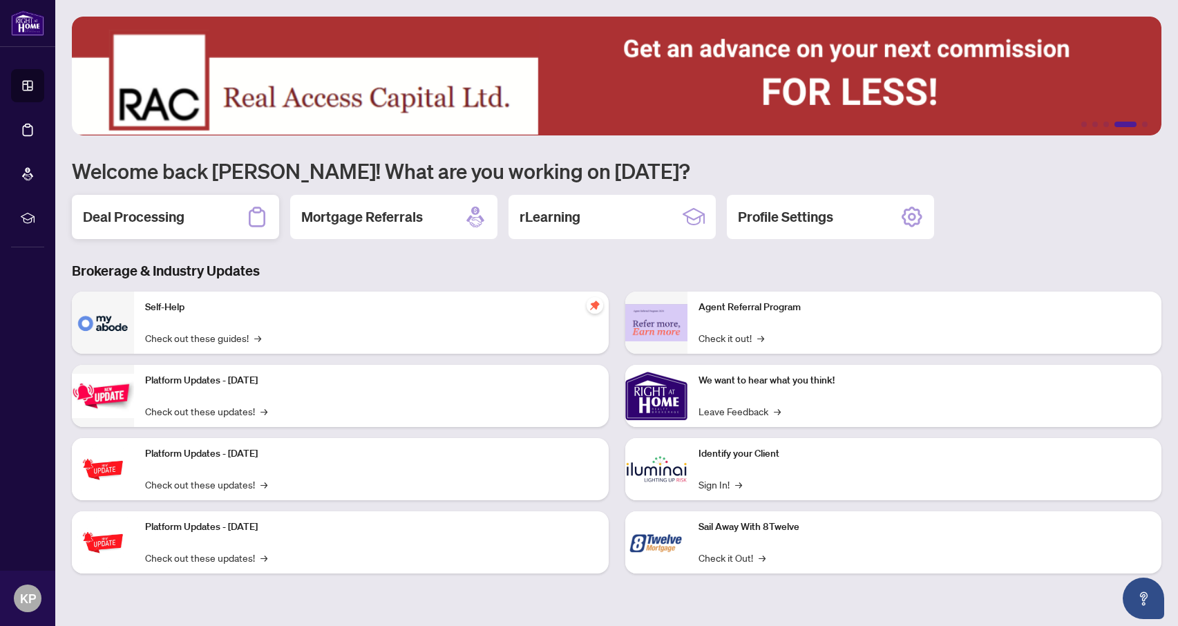
click at [194, 216] on div "Deal Processing" at bounding box center [175, 217] width 207 height 44
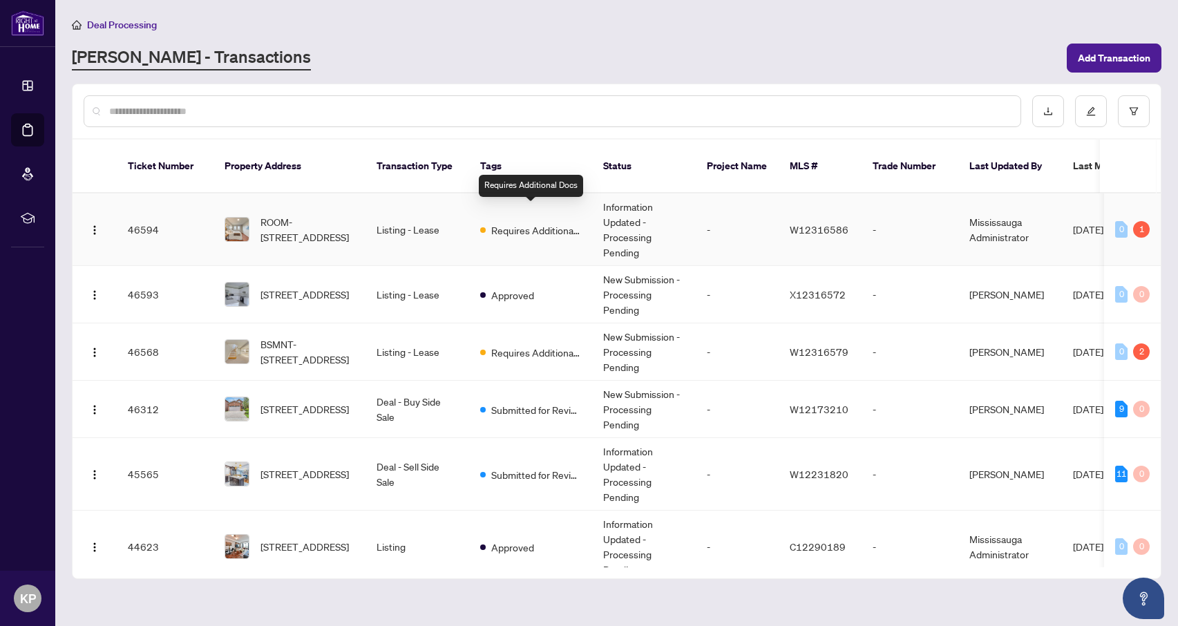
click at [506, 222] on span "Requires Additional Docs" at bounding box center [536, 229] width 90 height 15
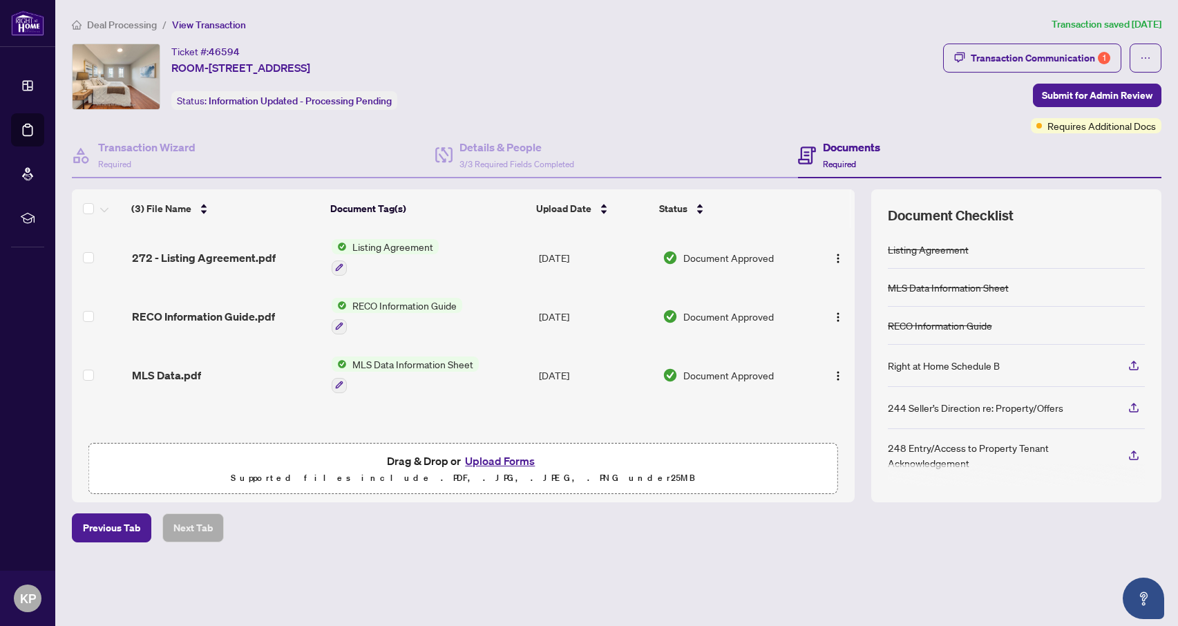
click at [493, 464] on button "Upload Forms" at bounding box center [500, 461] width 78 height 18
click at [491, 457] on button "Upload Forms" at bounding box center [500, 461] width 78 height 18
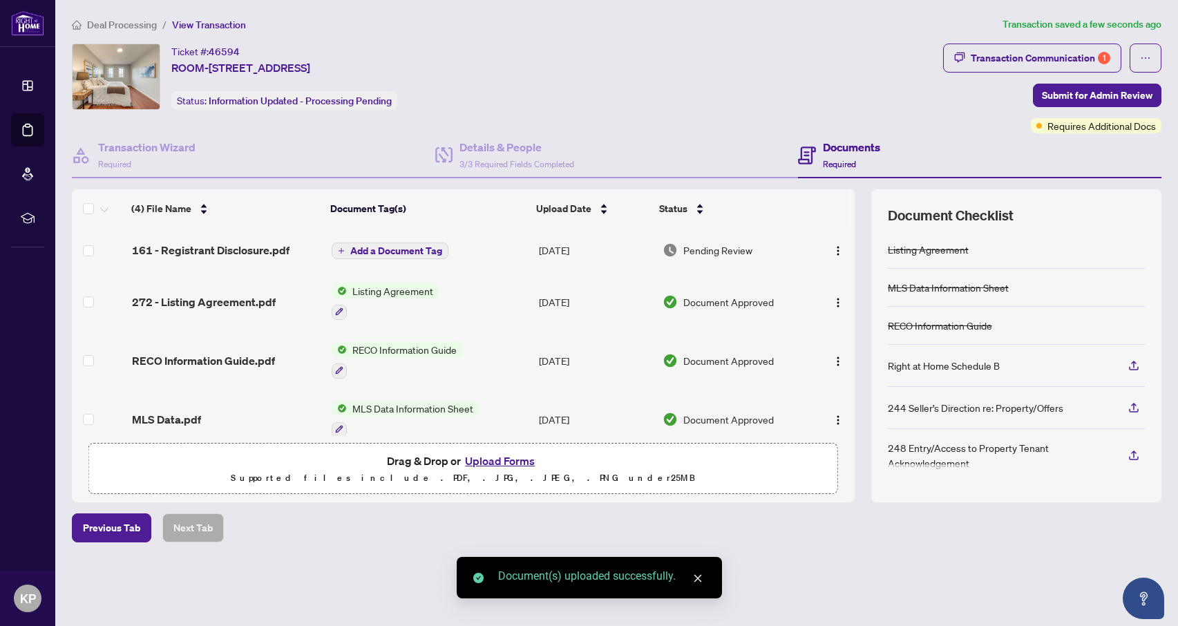
click at [696, 579] on icon "close" at bounding box center [698, 578] width 10 height 10
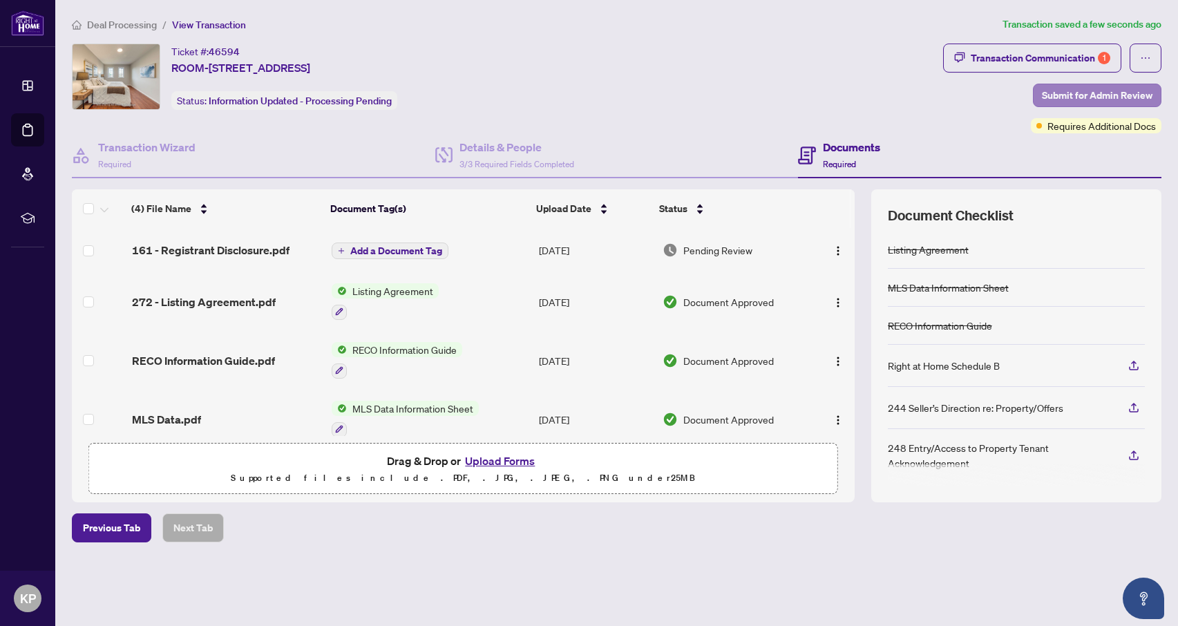
click at [1061, 97] on span "Submit for Admin Review" at bounding box center [1097, 95] width 111 height 22
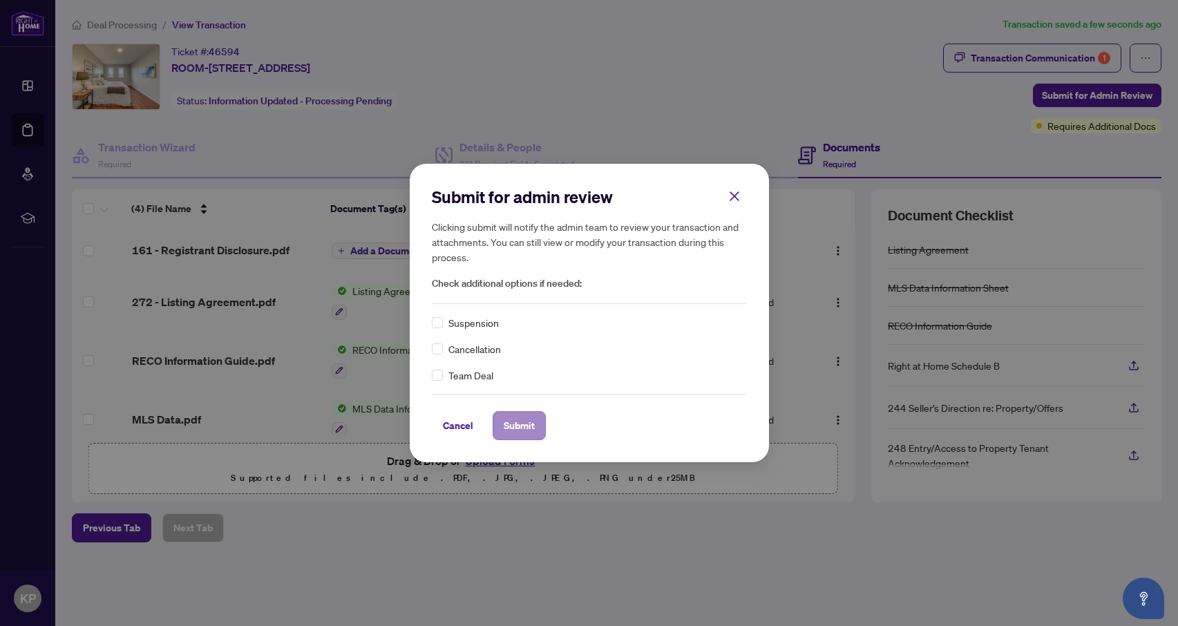
click at [519, 426] on span "Submit" at bounding box center [519, 426] width 31 height 22
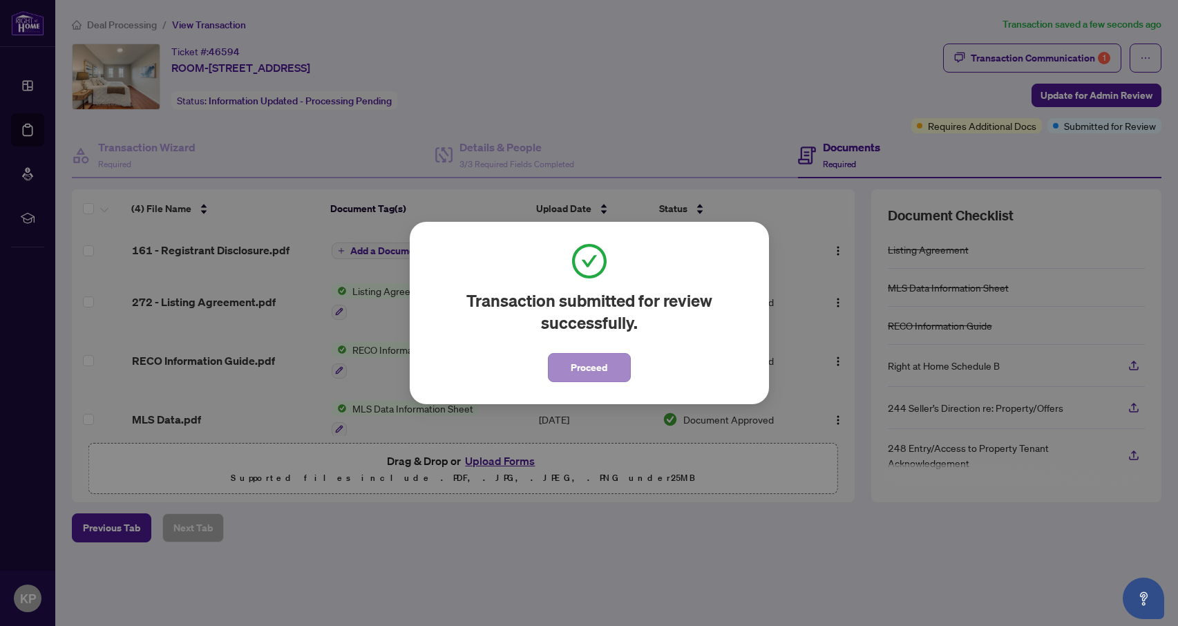
click at [597, 363] on span "Proceed" at bounding box center [589, 368] width 37 height 22
